Goal: Task Accomplishment & Management: Use online tool/utility

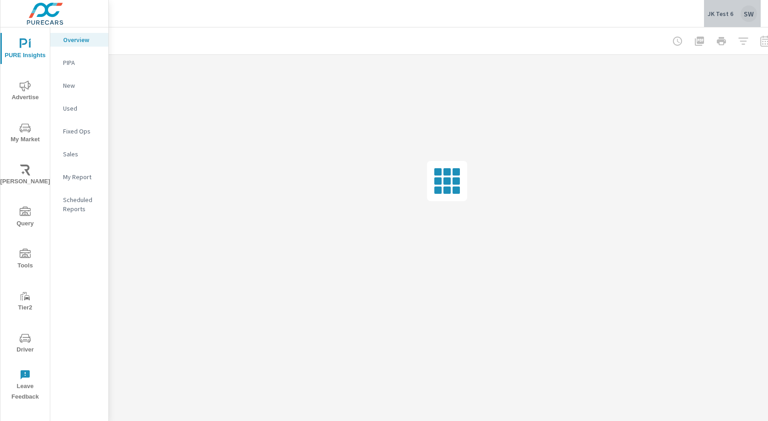
click at [743, 11] on div "SW" at bounding box center [749, 13] width 16 height 16
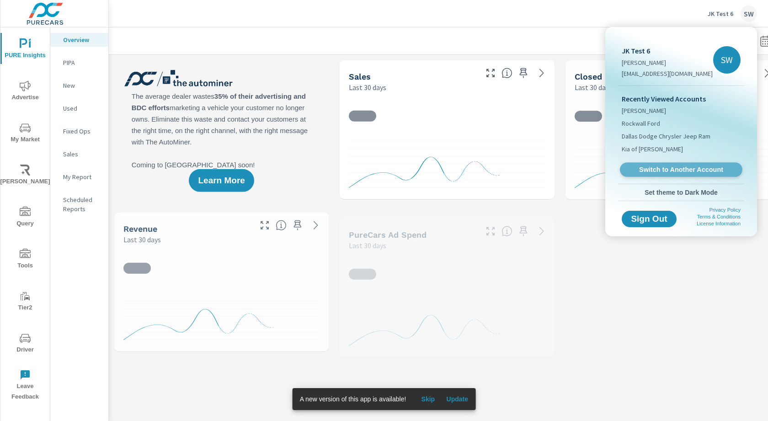
click at [667, 171] on span "Switch to Another Account" at bounding box center [681, 170] width 112 height 9
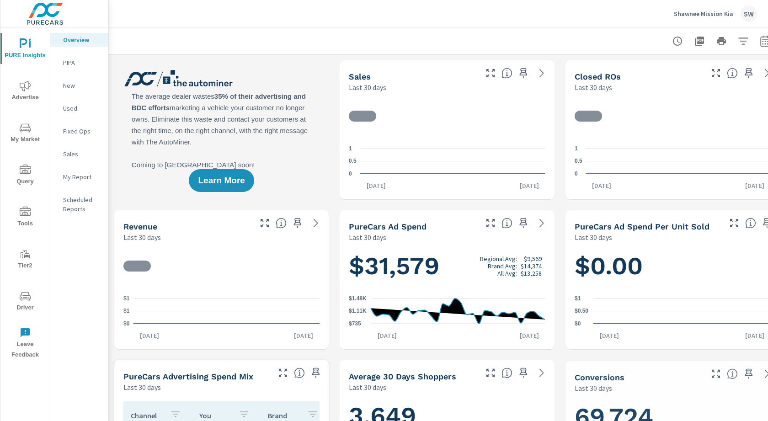
click at [30, 94] on span "Advertise" at bounding box center [25, 91] width 44 height 22
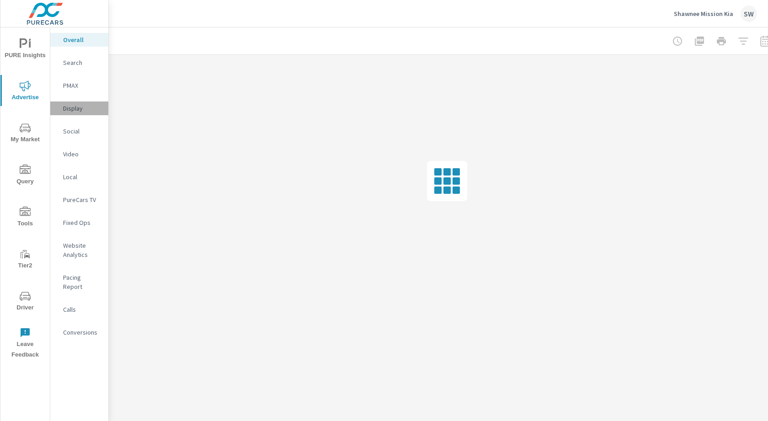
click at [93, 110] on p "Display" at bounding box center [82, 108] width 38 height 9
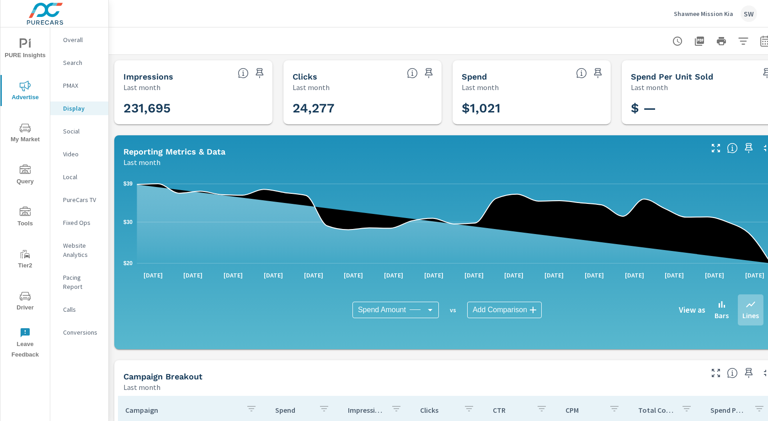
click at [675, 38] on icon "button" at bounding box center [677, 41] width 9 height 9
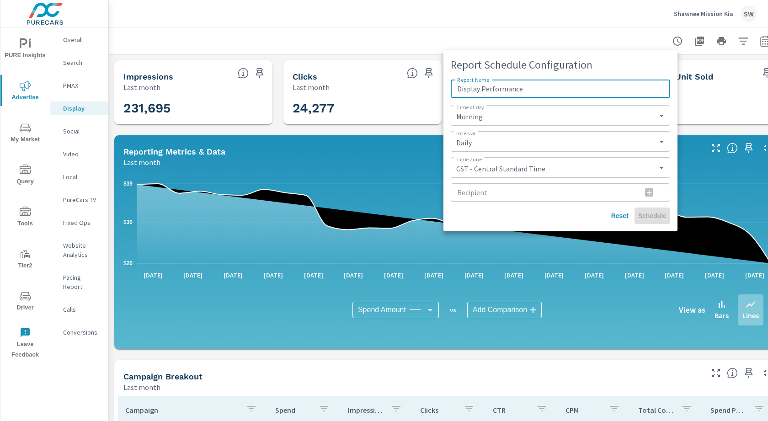
click at [604, 14] on div at bounding box center [384, 210] width 768 height 421
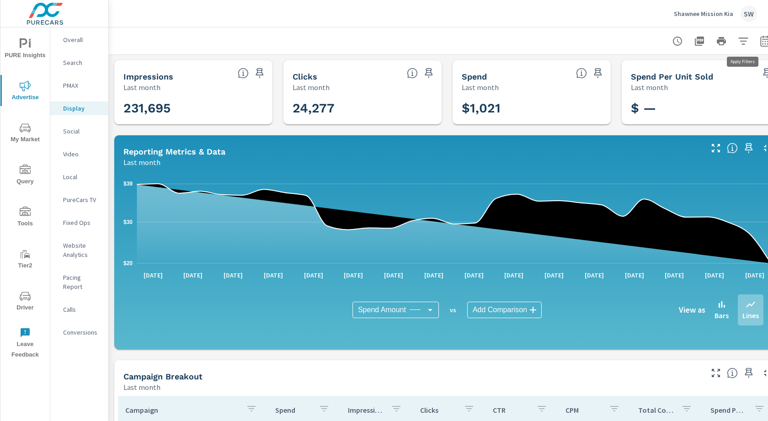
click at [739, 40] on icon "button" at bounding box center [743, 41] width 11 height 11
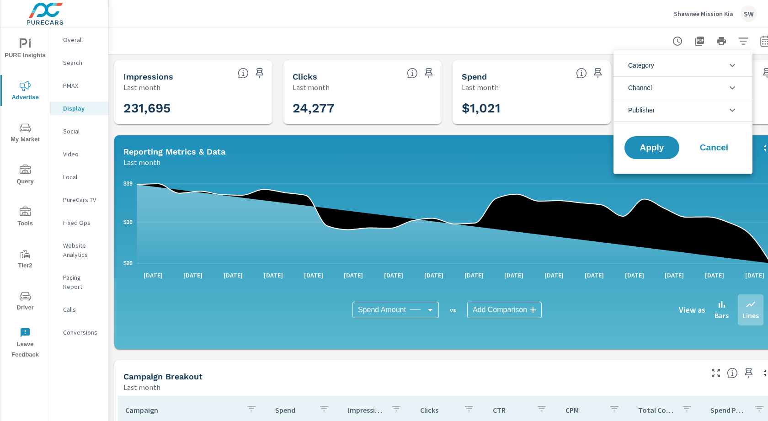
click at [741, 39] on div at bounding box center [384, 210] width 768 height 421
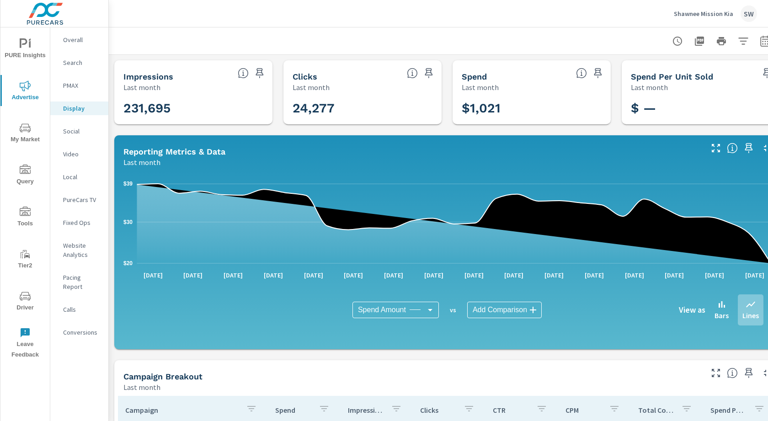
click at [681, 38] on icon "button" at bounding box center [677, 41] width 11 height 11
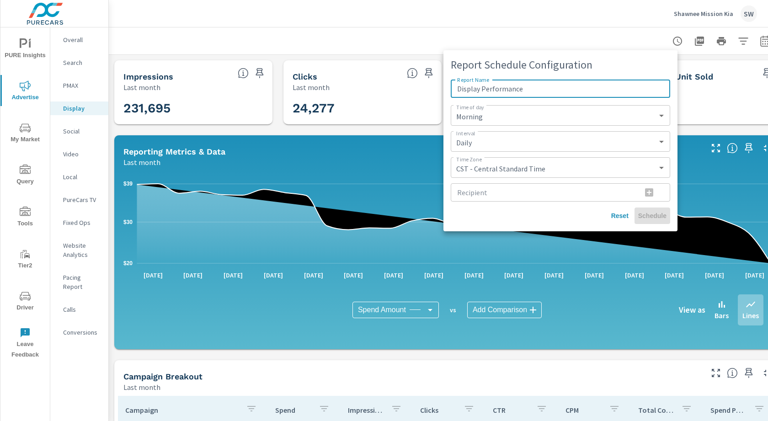
click at [681, 38] on div at bounding box center [384, 210] width 768 height 421
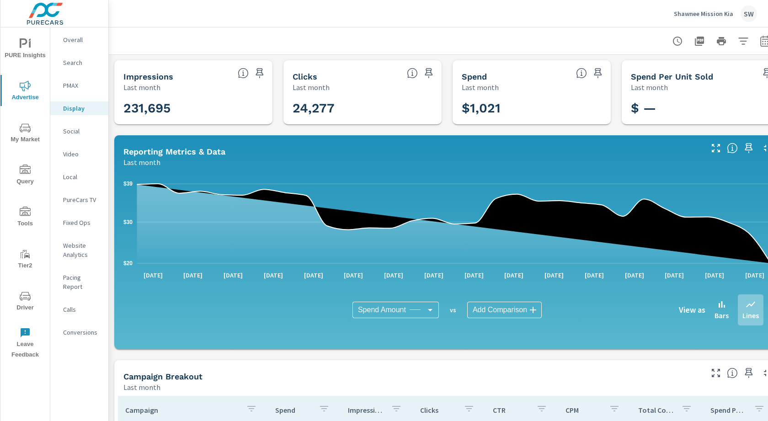
scroll to position [0, 25]
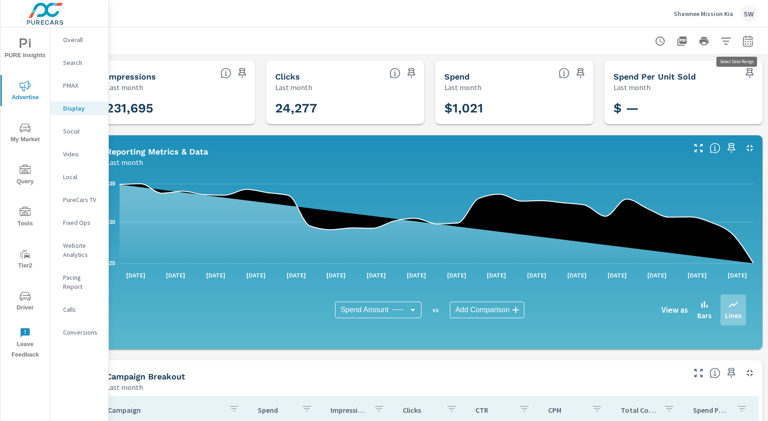
click at [743, 42] on icon "button" at bounding box center [748, 41] width 11 height 11
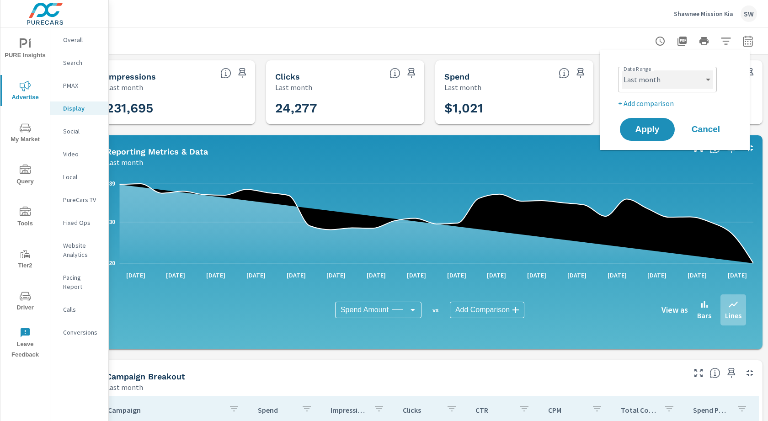
click at [658, 88] on select "Custom Yesterday Last week Last 7 days Last 14 days Last 30 days Last 45 days L…" at bounding box center [667, 79] width 91 height 18
select select "Month to date"
click at [644, 129] on span "Apply" at bounding box center [648, 129] width 38 height 9
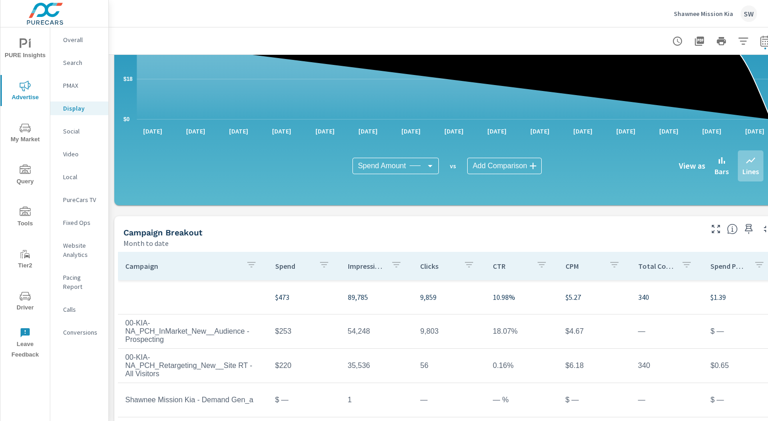
scroll to position [234, 0]
